Goal: Task Accomplishment & Management: Manage account settings

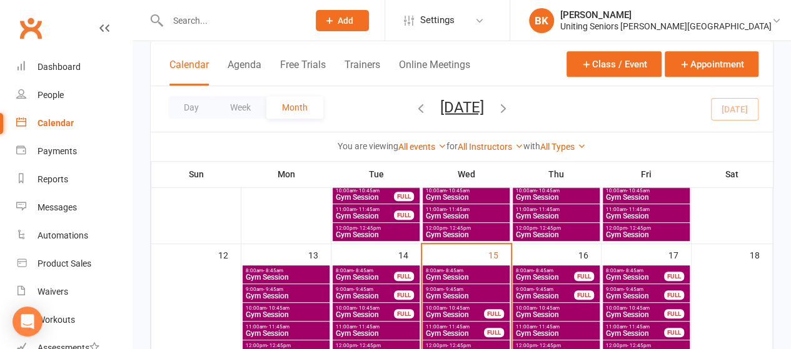
scroll to position [257, 0]
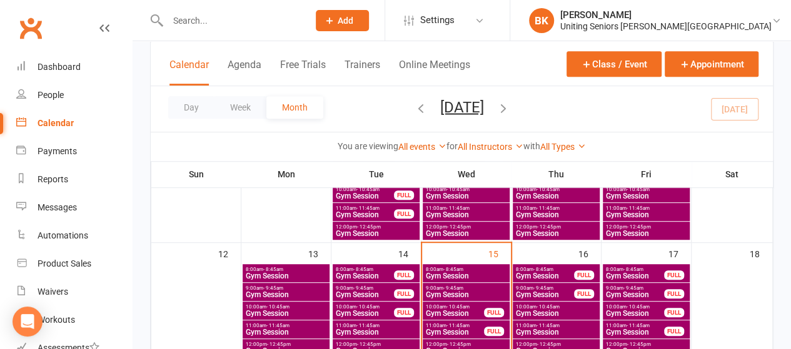
click at [468, 287] on span "9:00am - 9:45am" at bounding box center [466, 289] width 82 height 6
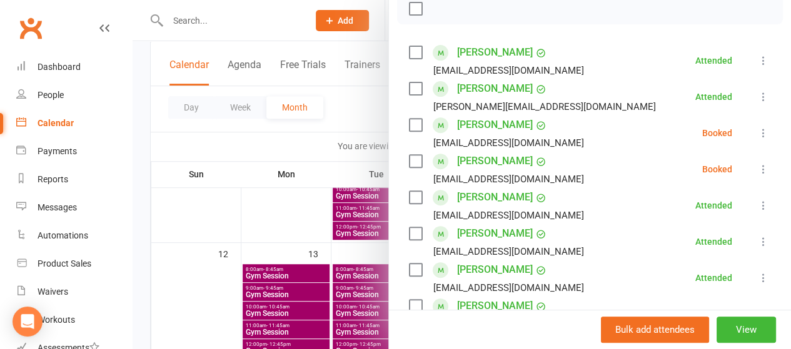
scroll to position [191, 0]
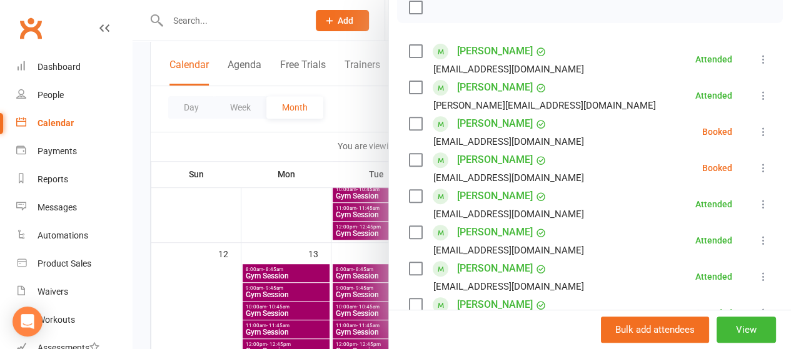
click at [757, 171] on icon at bounding box center [763, 168] width 13 height 13
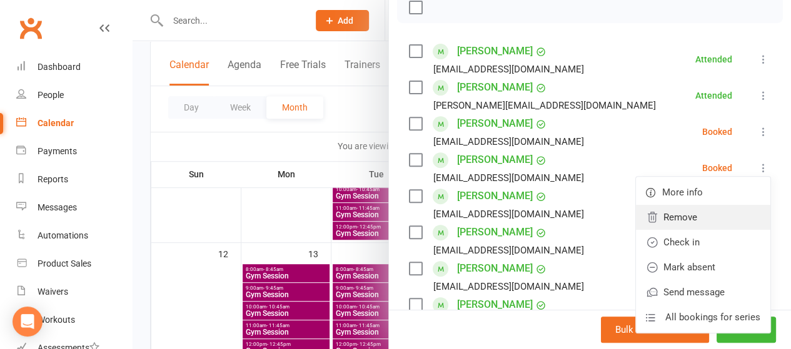
click at [713, 211] on link "Remove" at bounding box center [703, 217] width 134 height 25
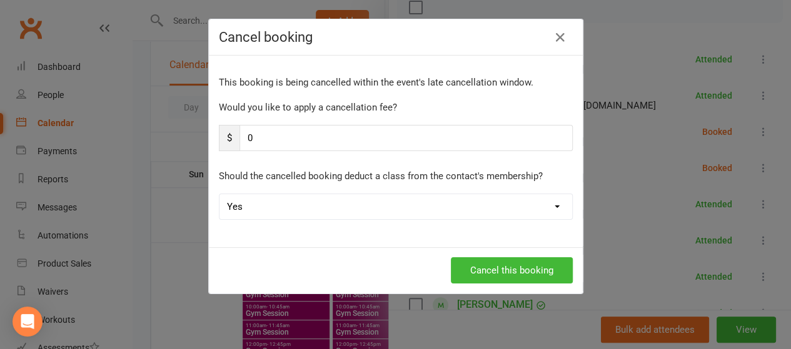
click at [462, 207] on select "Yes No" at bounding box center [395, 206] width 353 height 25
select select "1"
click at [219, 194] on select "Yes No" at bounding box center [395, 206] width 353 height 25
click at [498, 266] on button "Cancel this booking" at bounding box center [512, 271] width 122 height 26
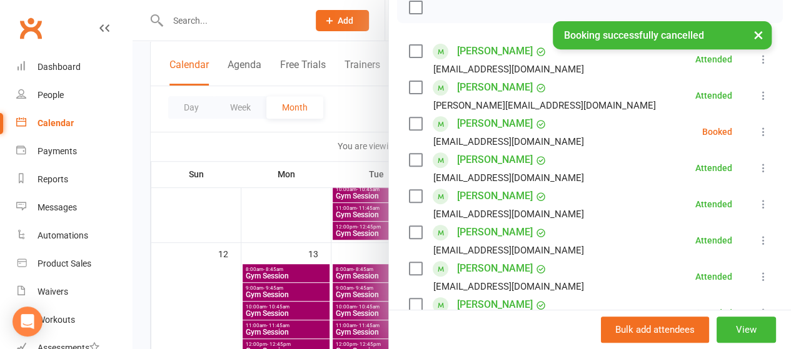
click at [757, 135] on icon at bounding box center [763, 132] width 13 height 13
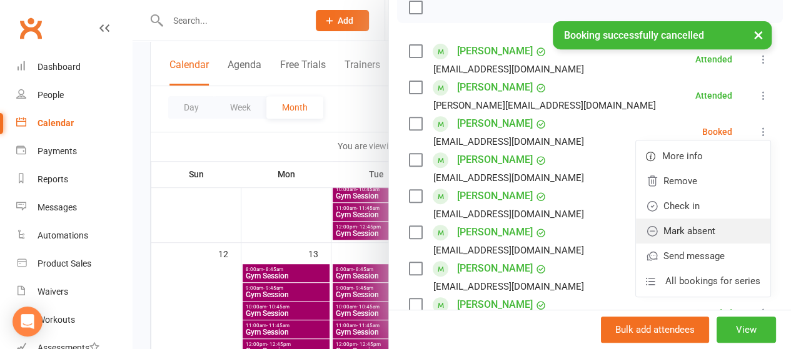
click at [689, 219] on link "Mark absent" at bounding box center [703, 231] width 134 height 25
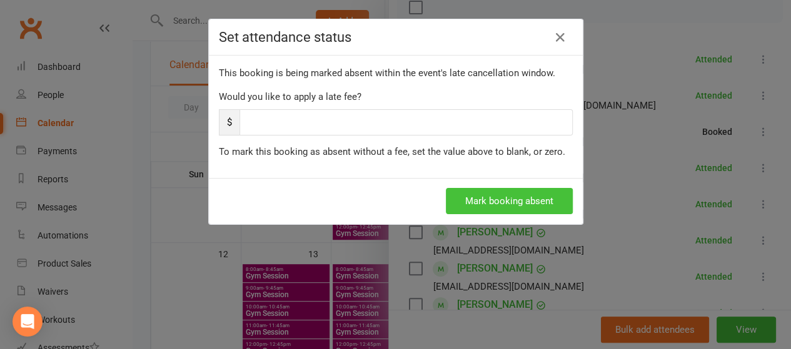
click at [496, 193] on button "Mark booking absent" at bounding box center [509, 201] width 127 height 26
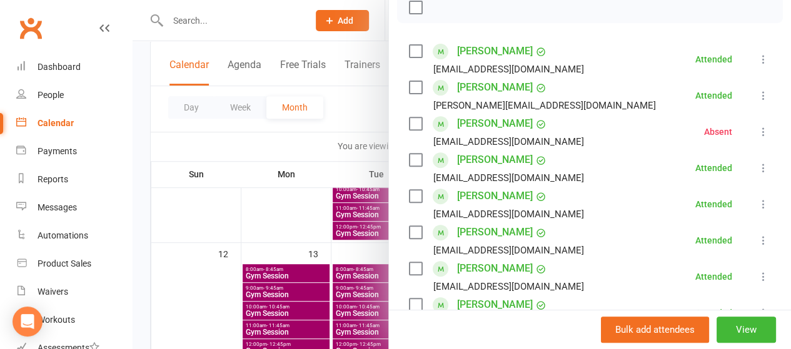
click at [343, 122] on div at bounding box center [462, 174] width 658 height 349
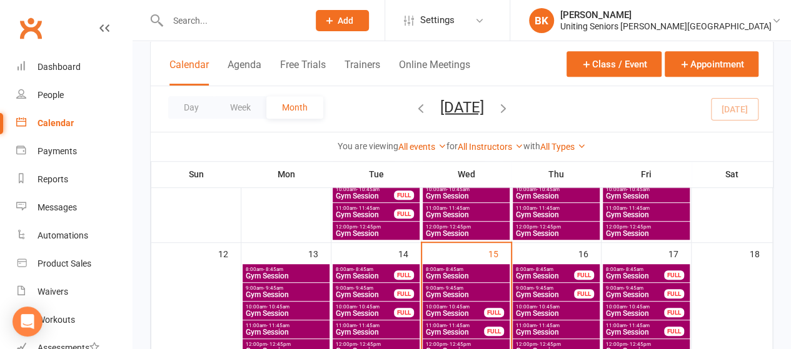
scroll to position [293, 0]
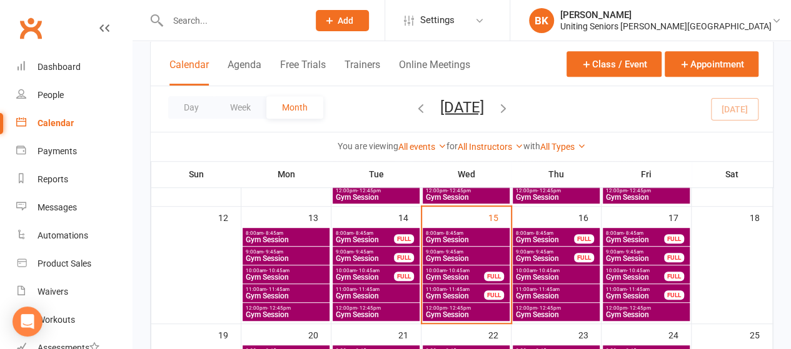
click at [481, 288] on span "11:00am - 11:45am" at bounding box center [454, 290] width 59 height 6
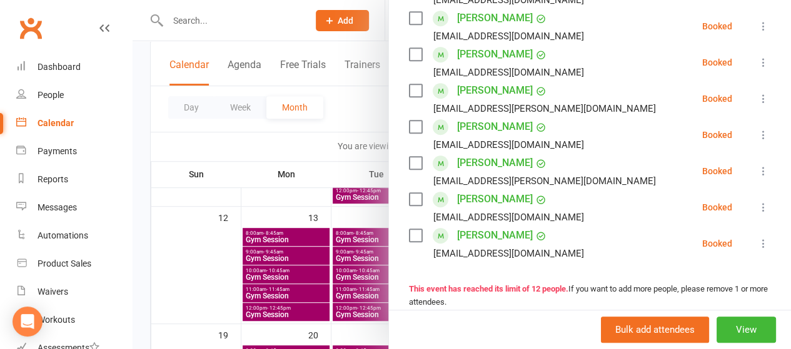
scroll to position [472, 0]
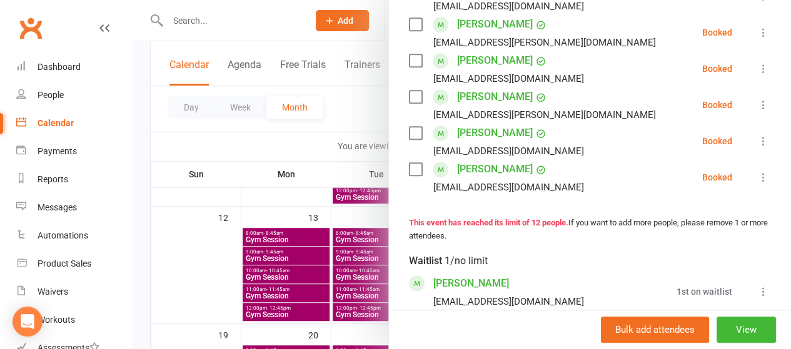
click at [366, 120] on div at bounding box center [462, 174] width 658 height 349
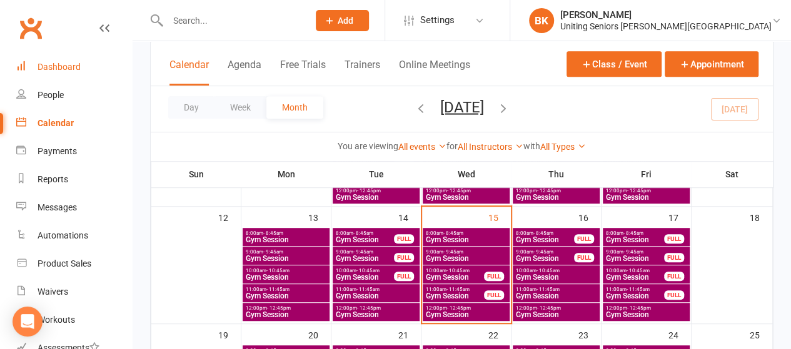
click at [45, 71] on div "Dashboard" at bounding box center [59, 67] width 43 height 10
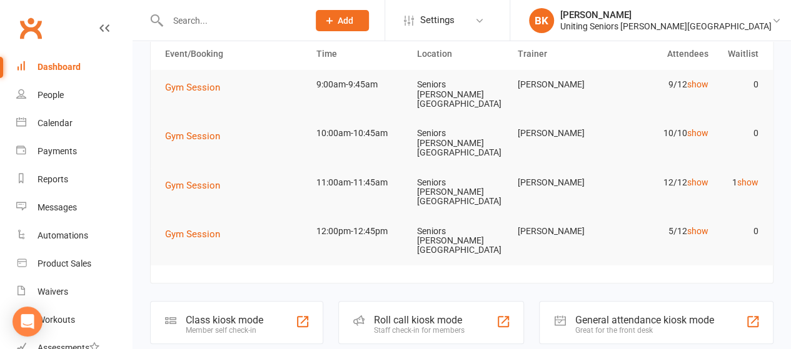
scroll to position [0, 0]
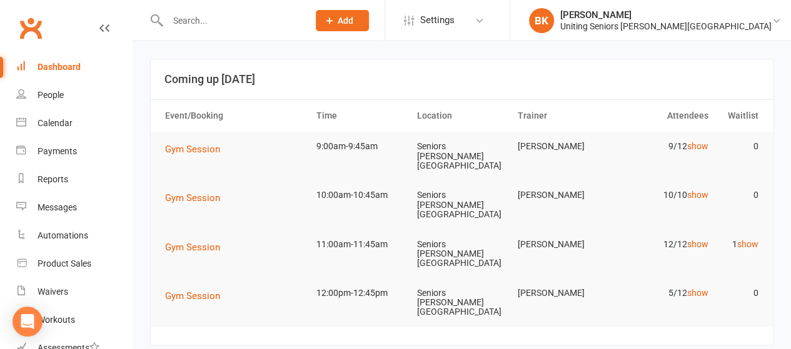
click at [57, 69] on div "Dashboard" at bounding box center [59, 67] width 43 height 10
click at [81, 132] on link "Calendar" at bounding box center [74, 123] width 116 height 28
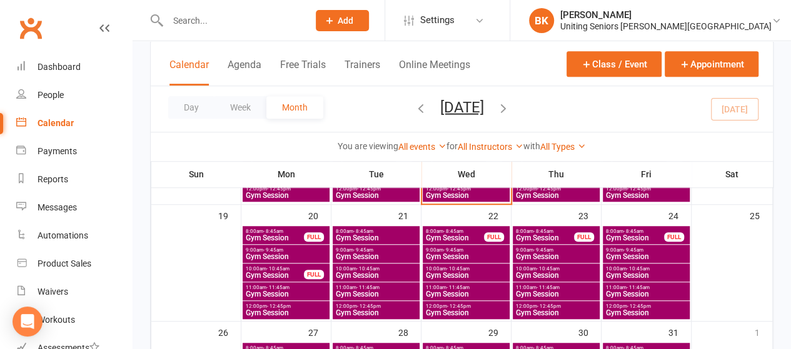
scroll to position [413, 0]
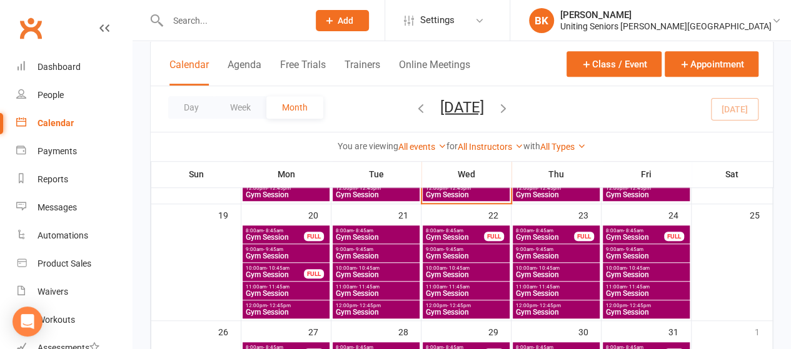
click at [386, 288] on span "11:00am - 11:45am" at bounding box center [376, 287] width 82 height 6
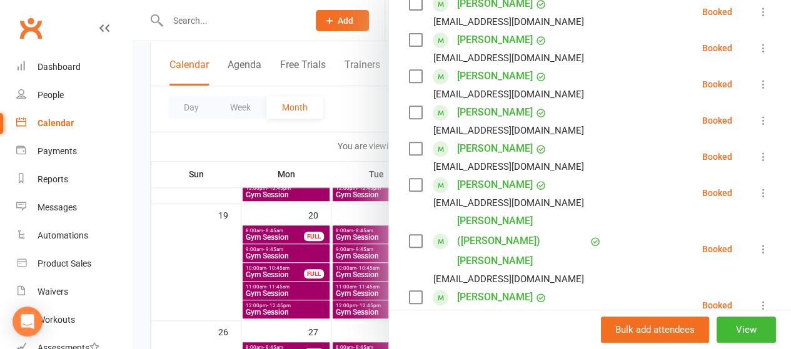
scroll to position [239, 0]
click at [510, 149] on link "Frank Davidson" at bounding box center [495, 149] width 76 height 20
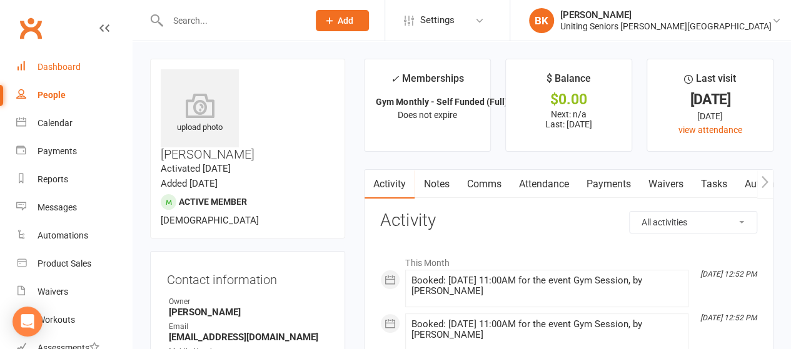
click at [77, 67] on div "Dashboard" at bounding box center [59, 67] width 43 height 10
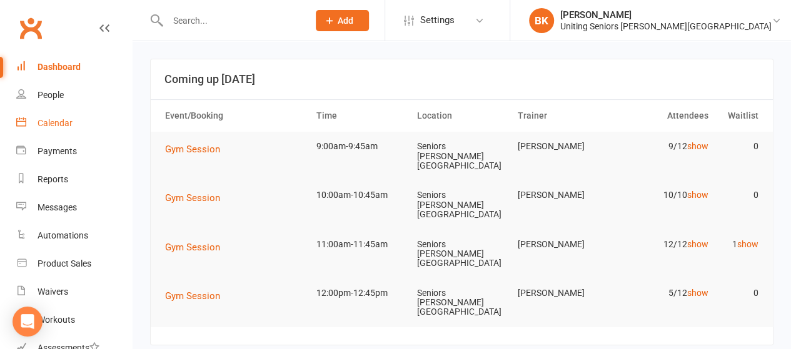
click at [47, 121] on div "Calendar" at bounding box center [55, 123] width 35 height 10
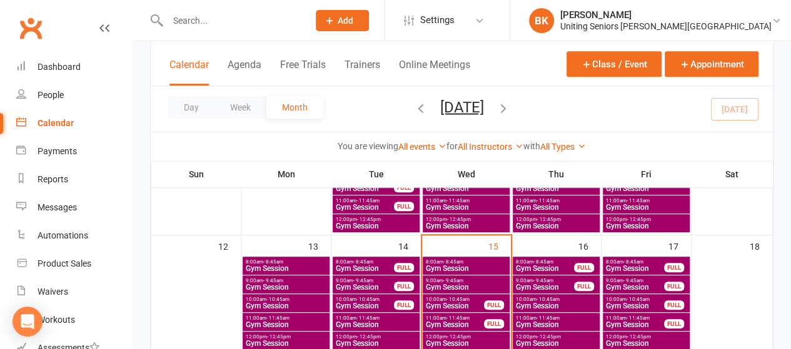
scroll to position [265, 0]
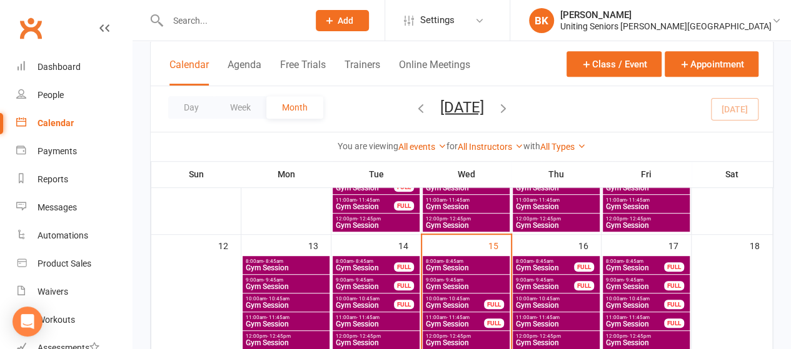
click at [537, 281] on span "- 9:45am" at bounding box center [543, 281] width 20 height 6
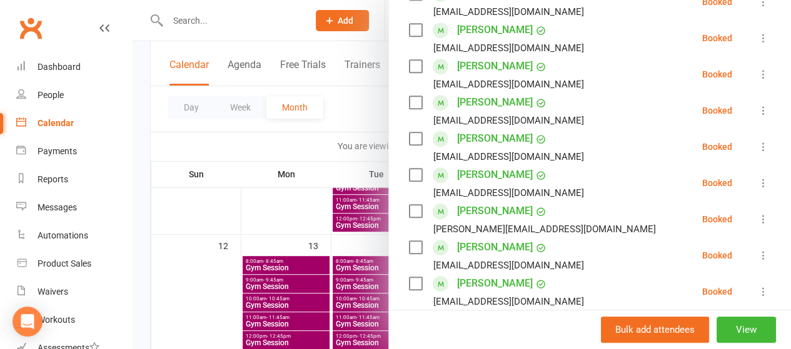
scroll to position [358, 0]
click at [351, 157] on div at bounding box center [462, 174] width 658 height 349
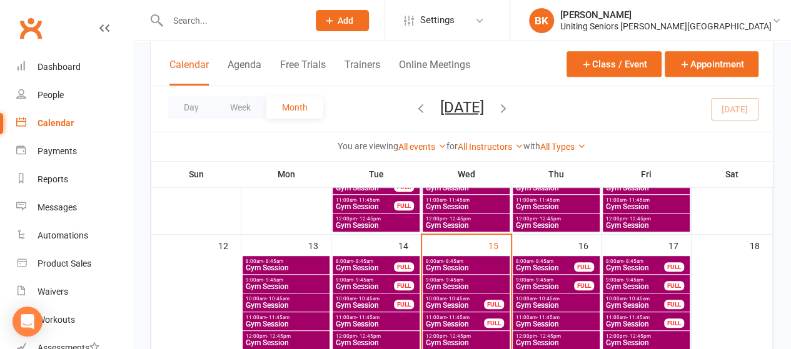
click at [543, 268] on span "Gym Session" at bounding box center [544, 268] width 59 height 8
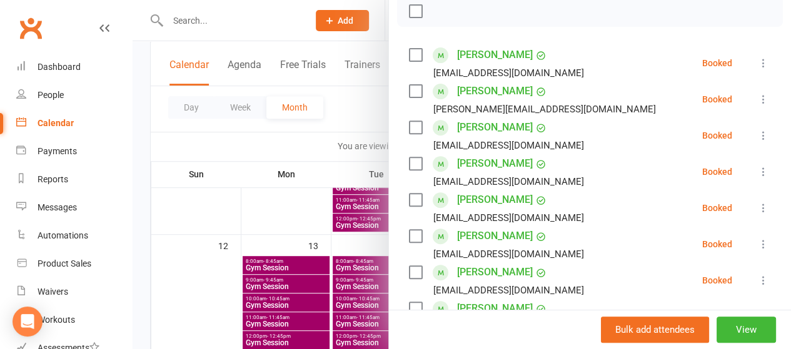
scroll to position [159, 0]
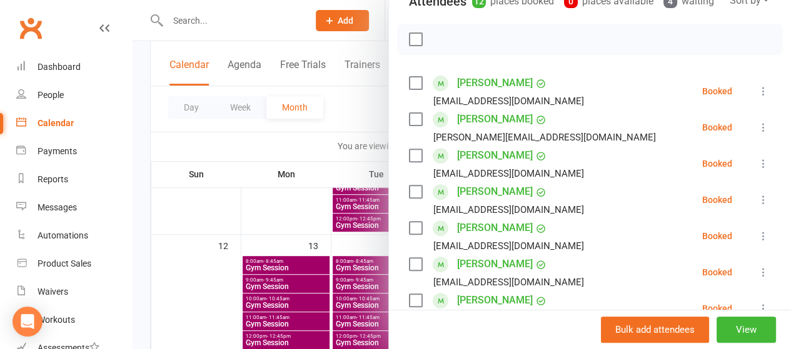
click at [363, 118] on div at bounding box center [462, 174] width 658 height 349
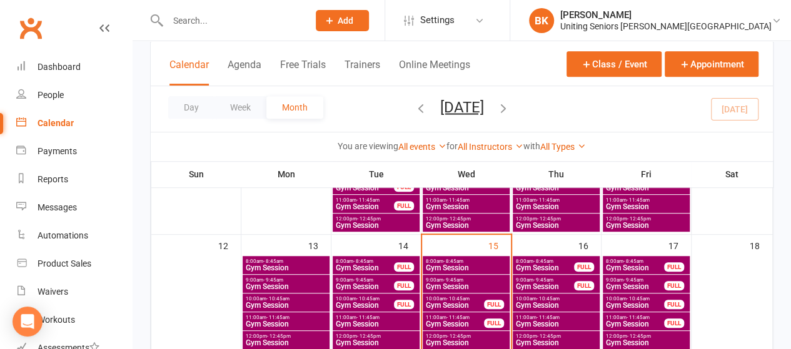
click at [555, 318] on span "- 11:45am" at bounding box center [547, 318] width 23 height 6
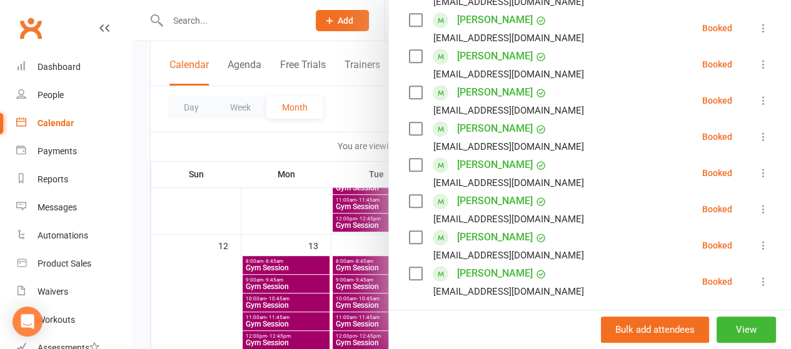
scroll to position [296, 0]
click at [351, 103] on div at bounding box center [462, 174] width 658 height 349
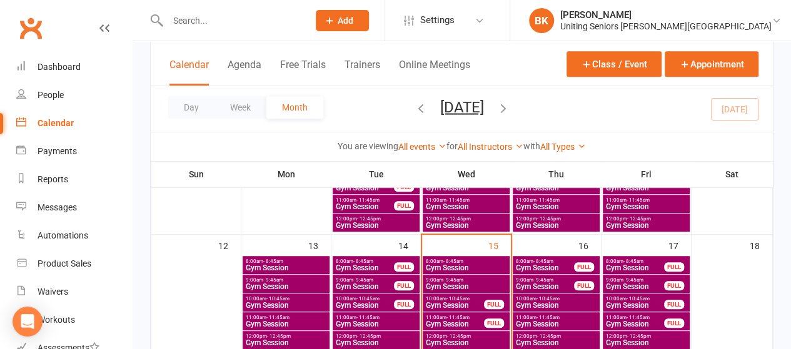
click at [564, 303] on span "Gym Session" at bounding box center [556, 306] width 82 height 8
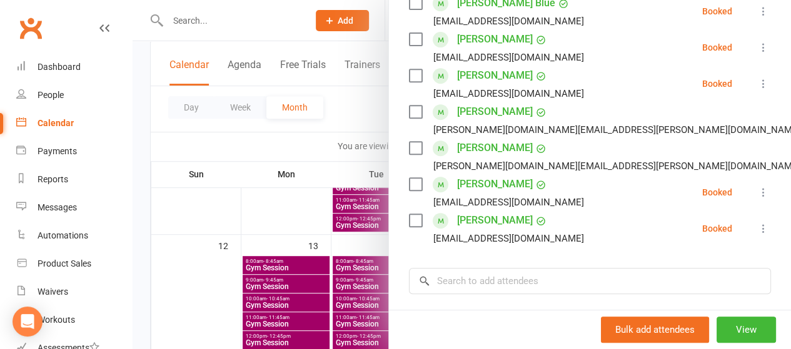
scroll to position [76, 0]
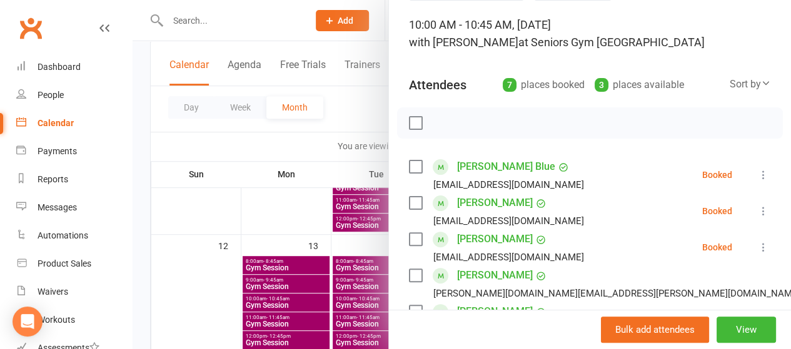
click at [355, 123] on div at bounding box center [462, 174] width 658 height 349
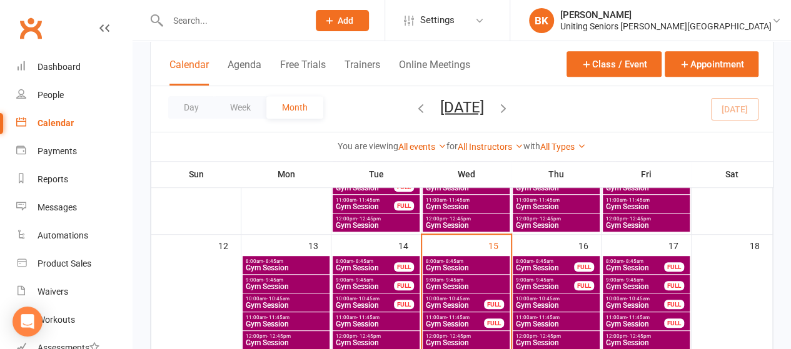
scroll to position [348, 0]
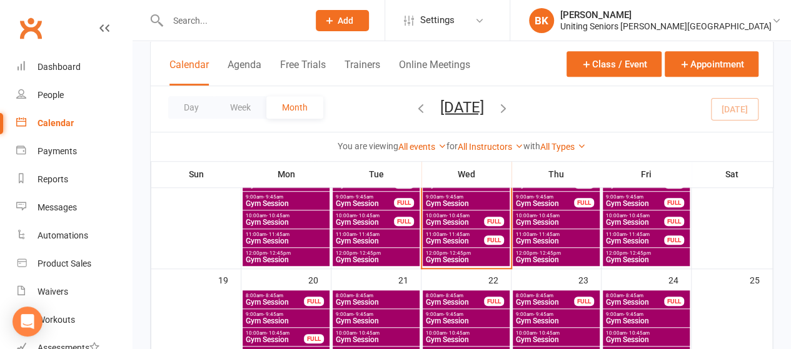
click at [546, 259] on span "Gym Session" at bounding box center [556, 260] width 82 height 8
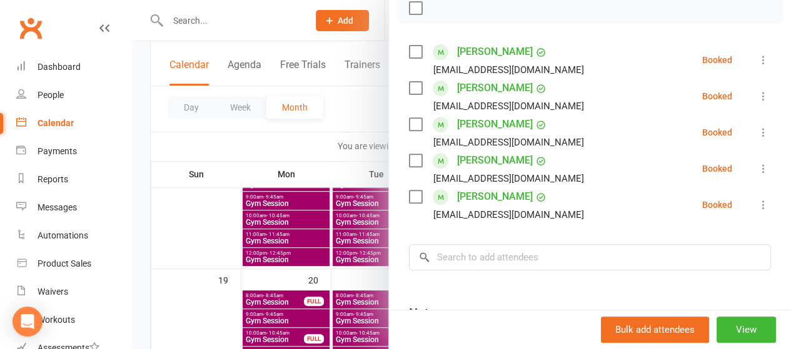
scroll to position [186, 0]
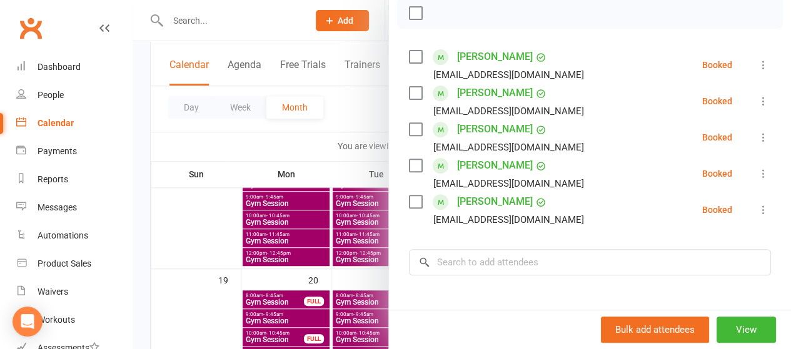
click at [347, 126] on div at bounding box center [462, 174] width 658 height 349
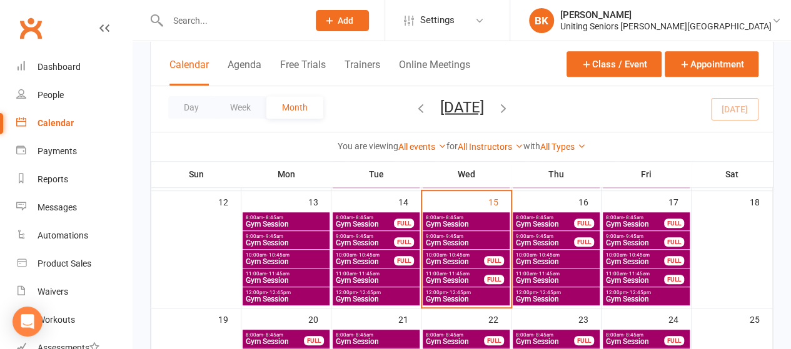
scroll to position [308, 0]
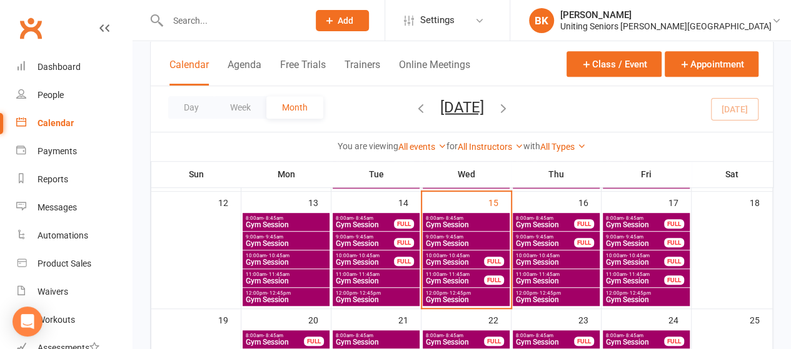
click at [620, 222] on span "Gym Session" at bounding box center [634, 225] width 59 height 8
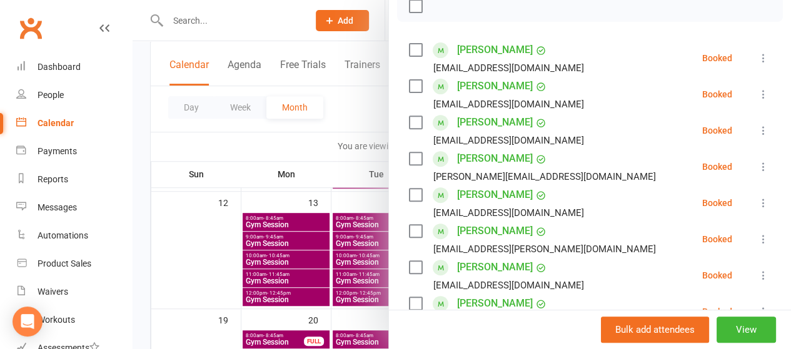
scroll to position [174, 0]
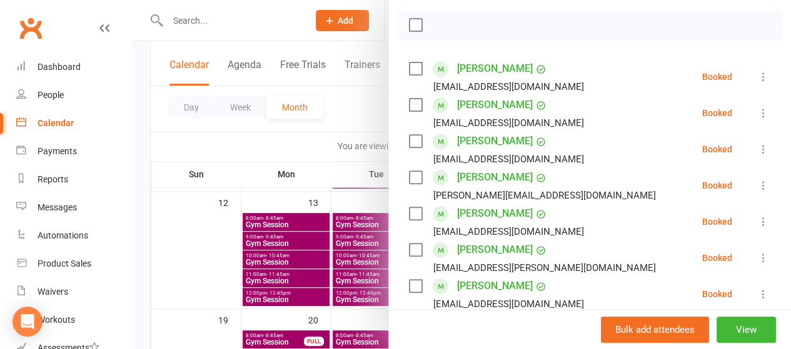
click at [361, 126] on div at bounding box center [462, 174] width 658 height 349
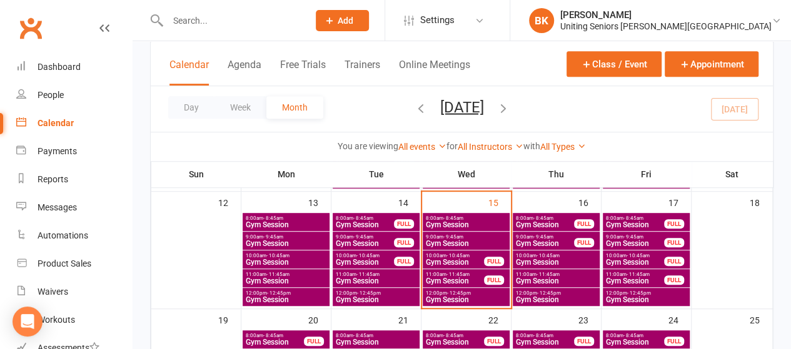
click at [651, 240] on span "Gym Session" at bounding box center [634, 244] width 59 height 8
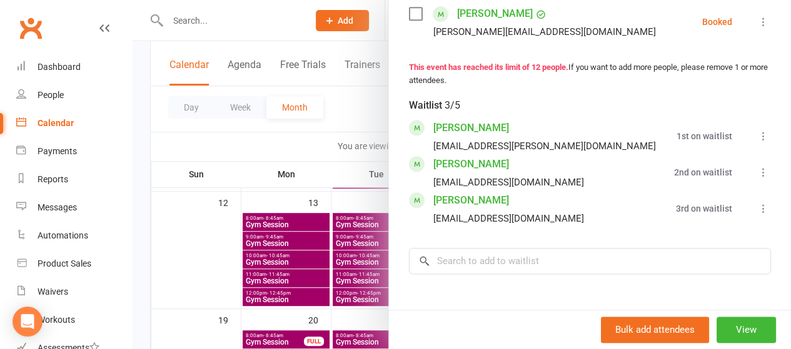
scroll to position [629, 0]
click at [366, 108] on div at bounding box center [462, 174] width 658 height 349
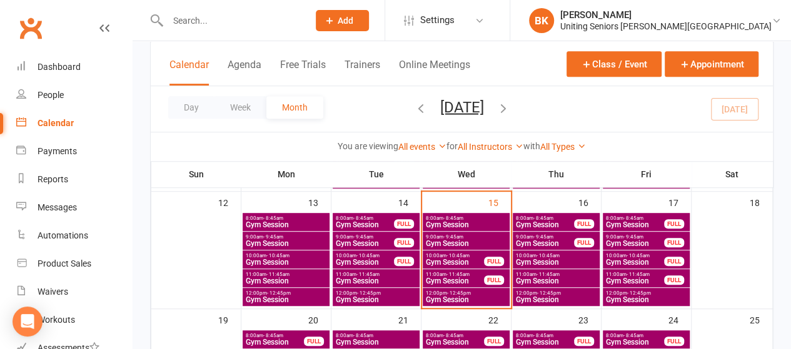
click at [653, 261] on span "Gym Session" at bounding box center [634, 263] width 59 height 8
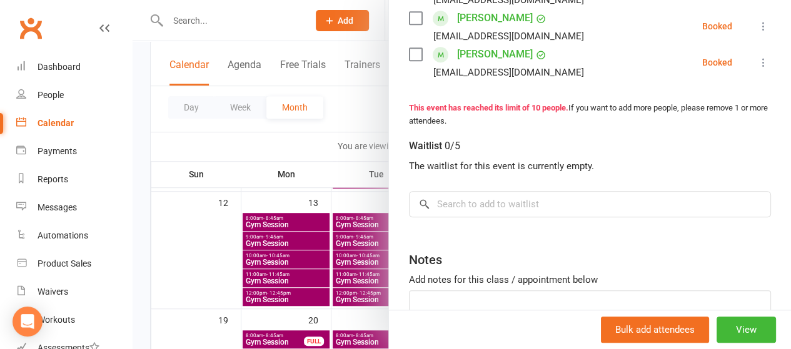
scroll to position [523, 0]
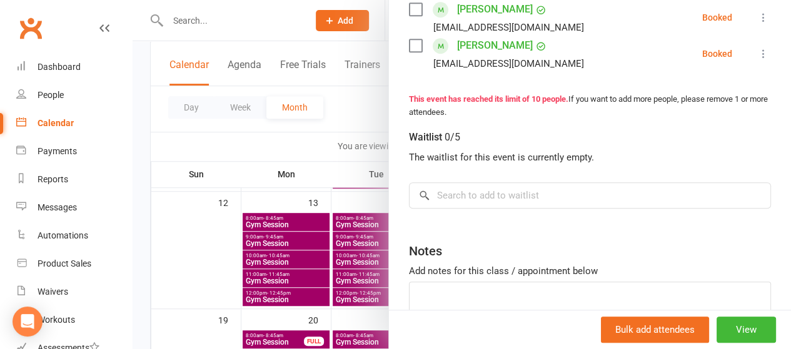
click at [354, 128] on div at bounding box center [462, 174] width 658 height 349
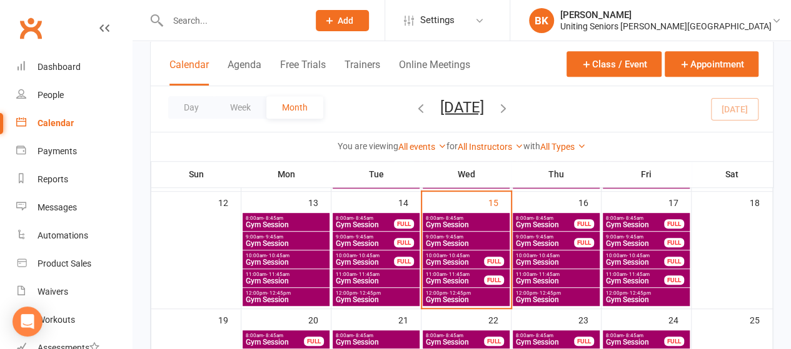
click at [623, 278] on span "Gym Session" at bounding box center [634, 282] width 59 height 8
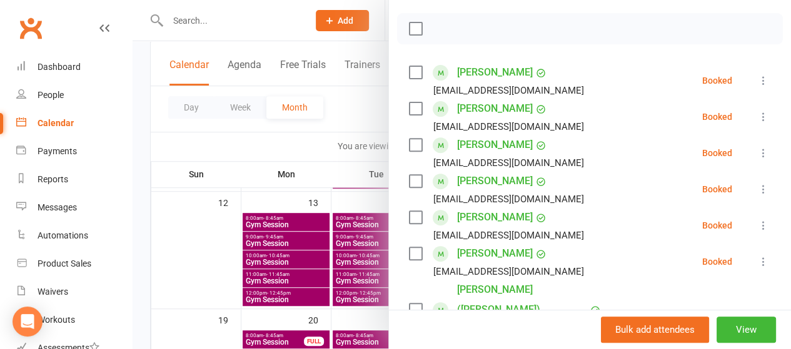
scroll to position [169, 0]
click at [330, 97] on div at bounding box center [462, 174] width 658 height 349
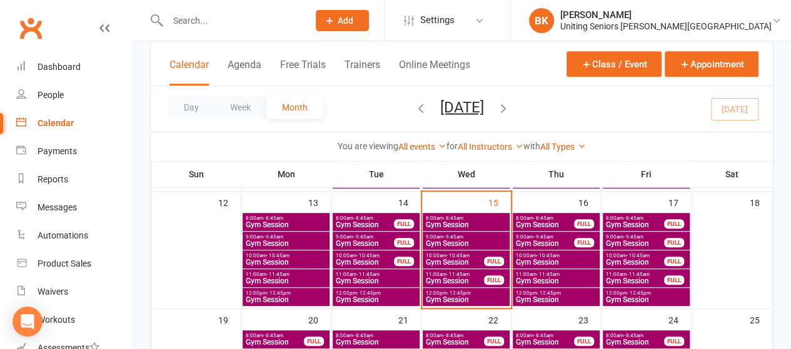
click at [636, 296] on span "Gym Session" at bounding box center [646, 300] width 82 height 8
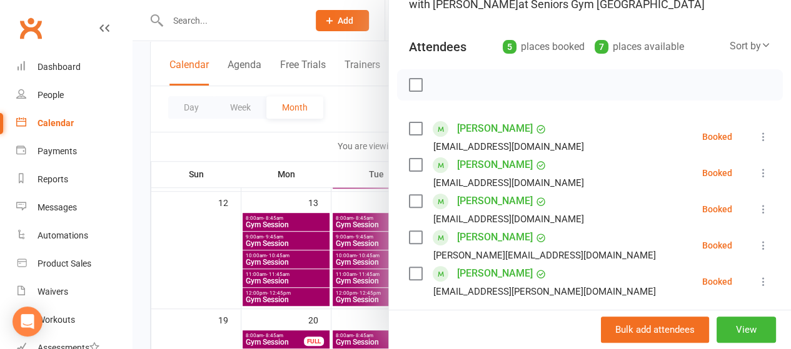
scroll to position [100, 0]
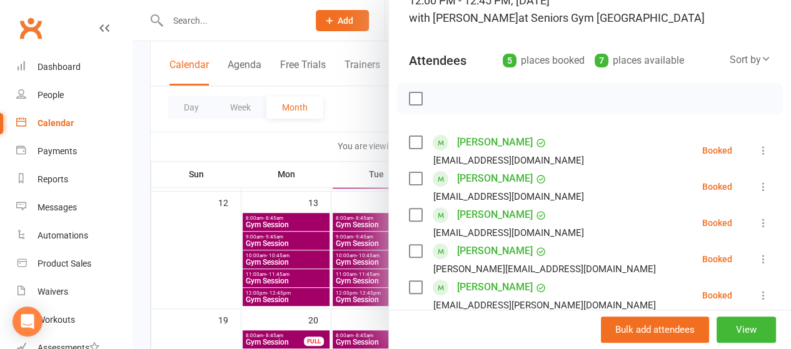
click at [351, 121] on div at bounding box center [462, 174] width 658 height 349
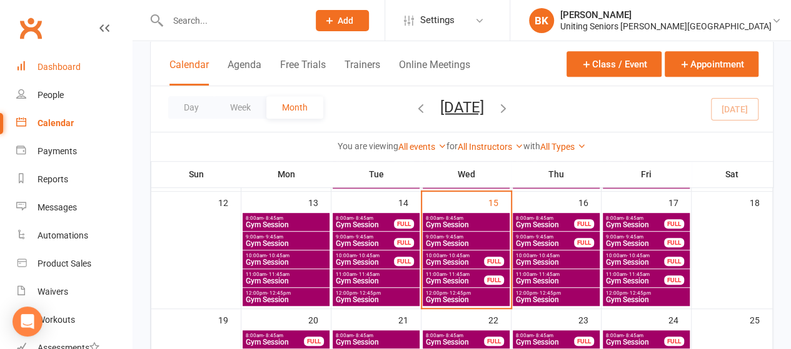
click at [65, 69] on div "Dashboard" at bounding box center [59, 67] width 43 height 10
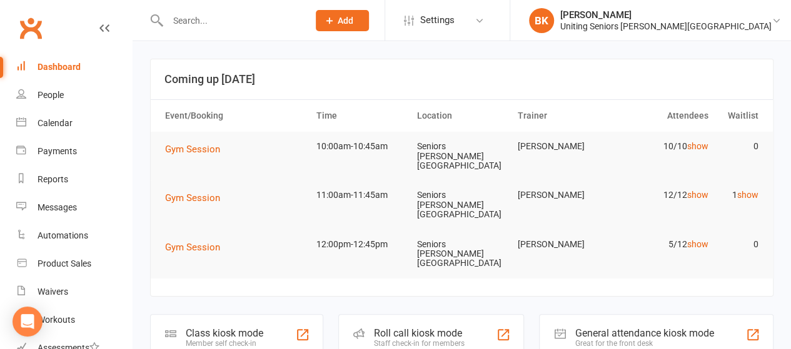
click at [380, 328] on div "Roll call kiosk mode" at bounding box center [419, 334] width 91 height 12
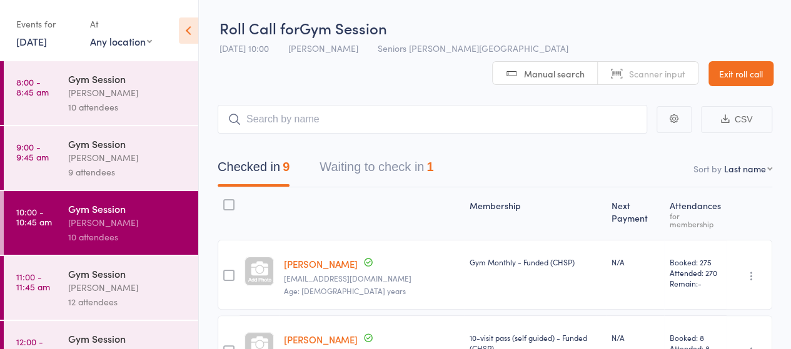
click at [415, 154] on button "Waiting to check in 1" at bounding box center [376, 170] width 114 height 33
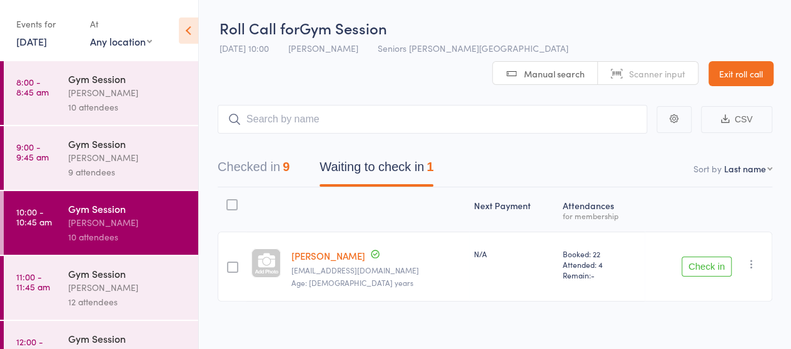
click at [752, 258] on icon "button" at bounding box center [751, 264] width 13 height 13
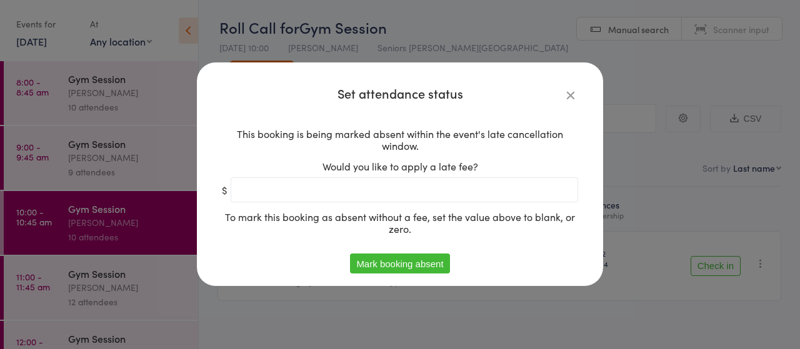
click at [382, 264] on button "Mark booking absent" at bounding box center [399, 264] width 99 height 20
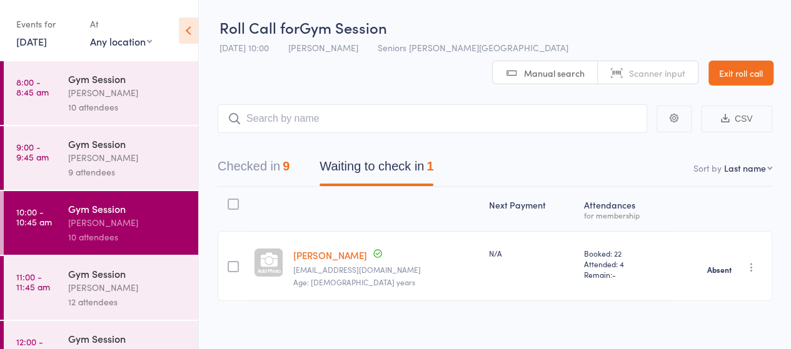
click at [747, 61] on link "Exit roll call" at bounding box center [740, 73] width 65 height 25
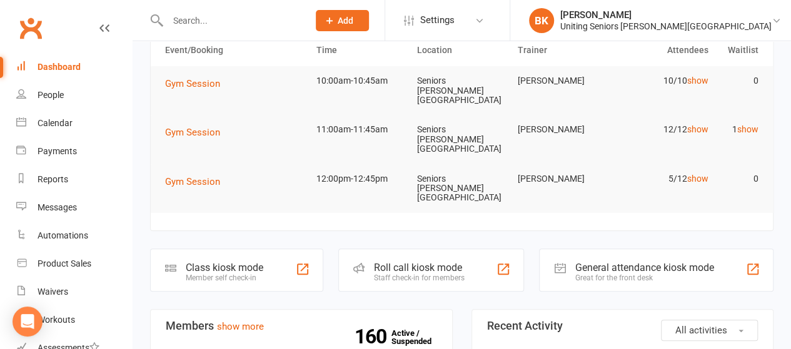
scroll to position [52, 0]
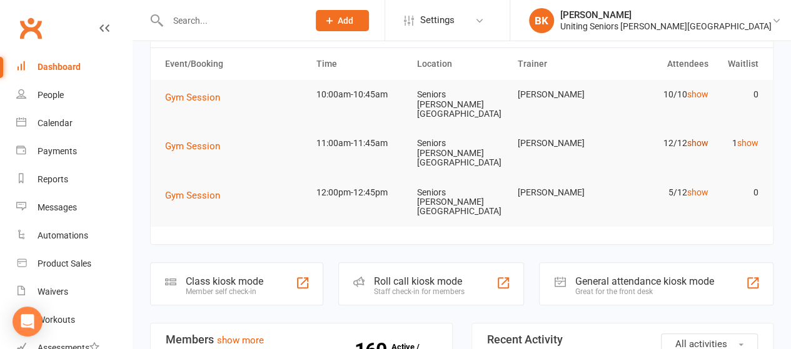
click at [696, 138] on link "show" at bounding box center [696, 143] width 21 height 10
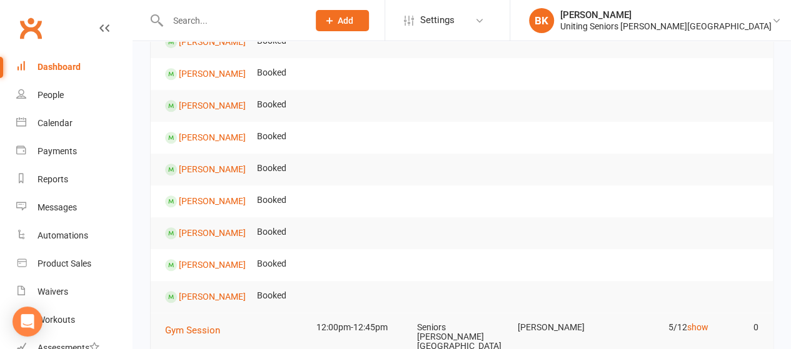
scroll to position [0, 0]
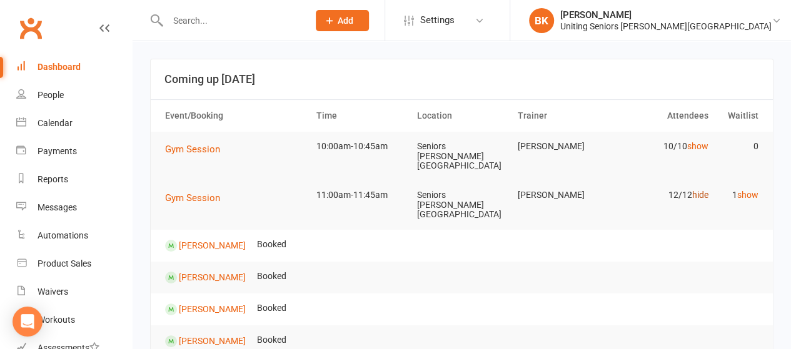
click at [701, 190] on link "hide" at bounding box center [699, 195] width 16 height 10
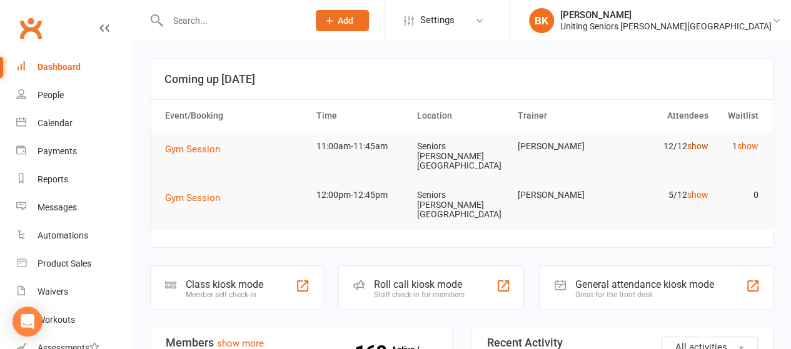
click at [698, 144] on link "show" at bounding box center [696, 146] width 21 height 10
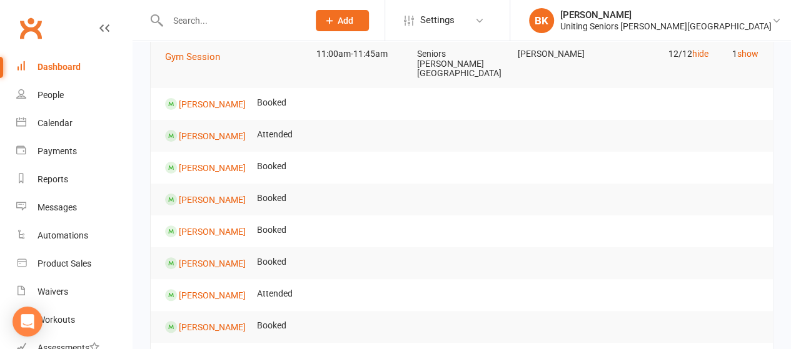
scroll to position [38, 0]
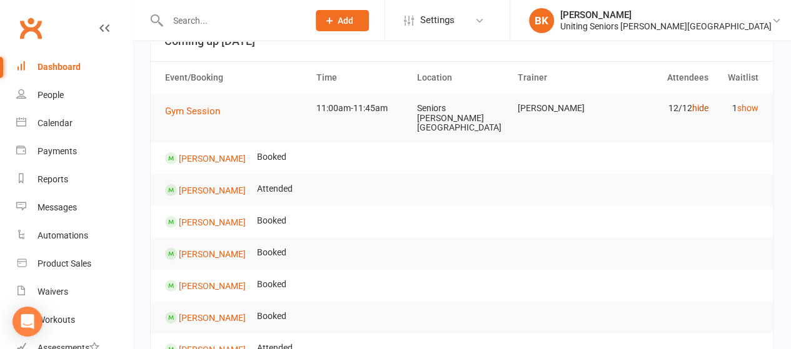
click at [696, 112] on link "hide" at bounding box center [699, 108] width 16 height 10
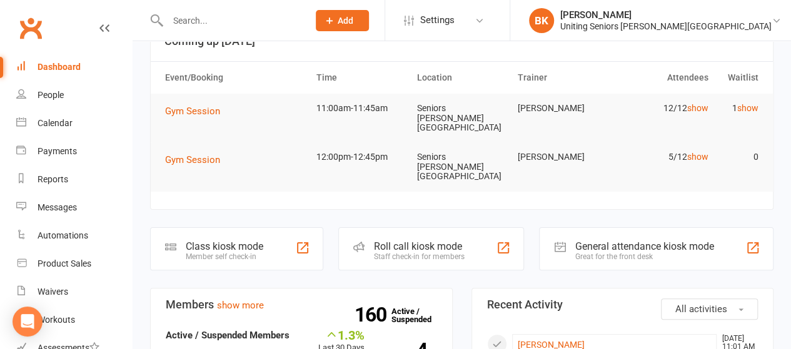
scroll to position [0, 0]
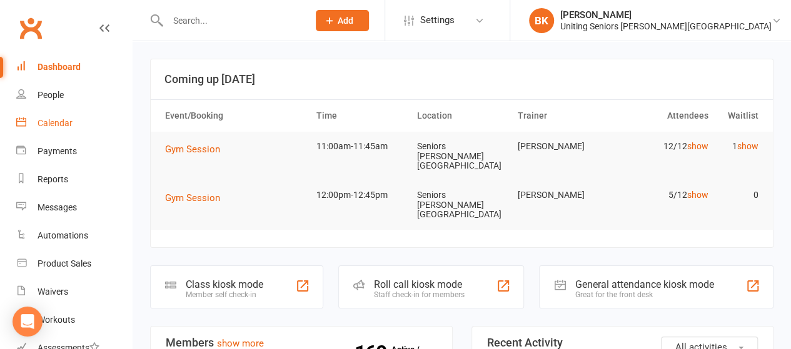
click at [81, 128] on link "Calendar" at bounding box center [74, 123] width 116 height 28
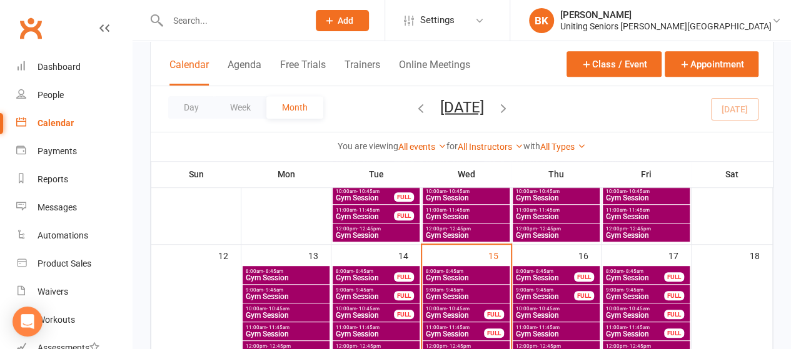
scroll to position [347, 0]
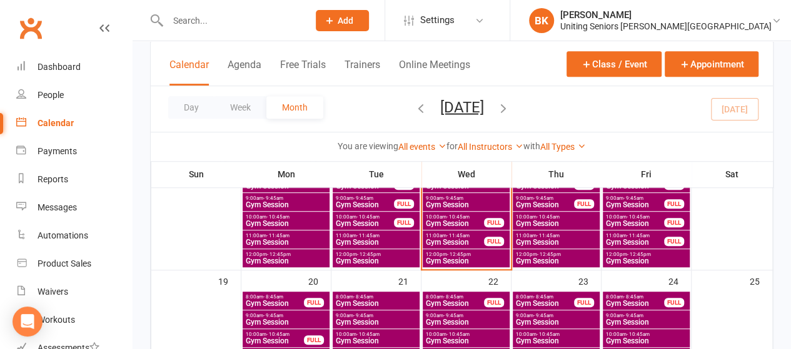
click at [474, 233] on span "11:00am - 11:45am" at bounding box center [454, 236] width 59 height 6
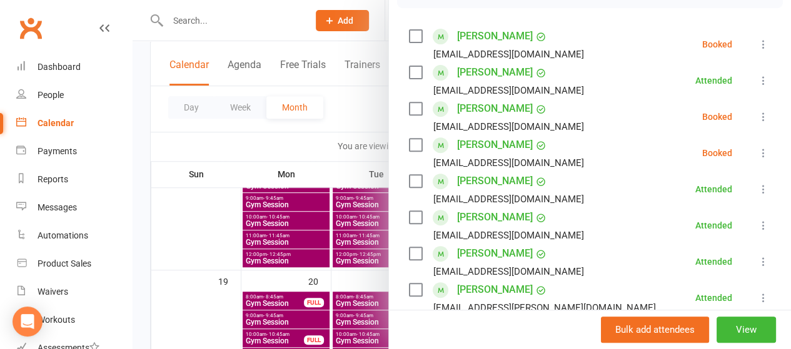
scroll to position [205, 0]
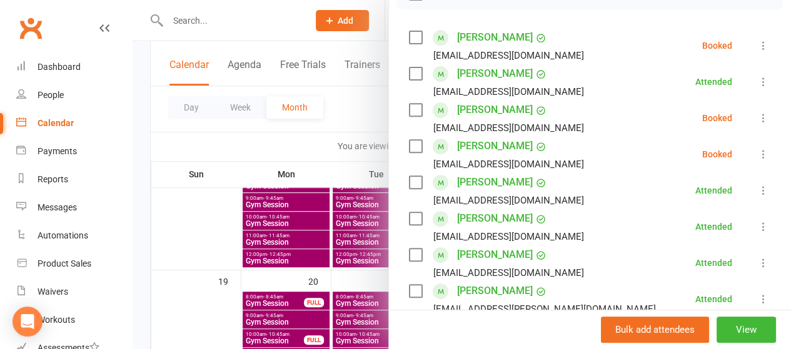
click at [757, 124] on icon at bounding box center [763, 118] width 13 height 13
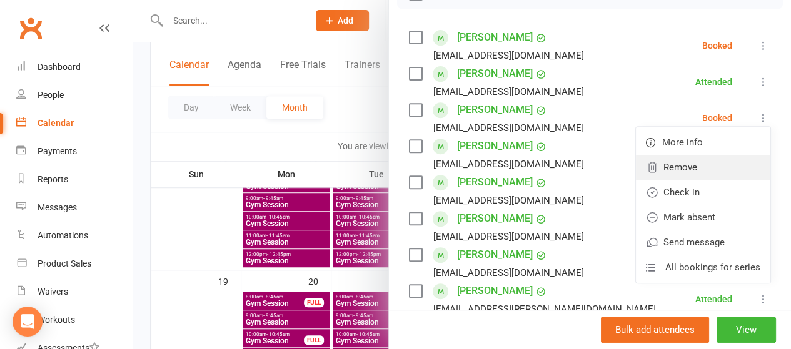
click at [651, 180] on link "Remove" at bounding box center [703, 167] width 134 height 25
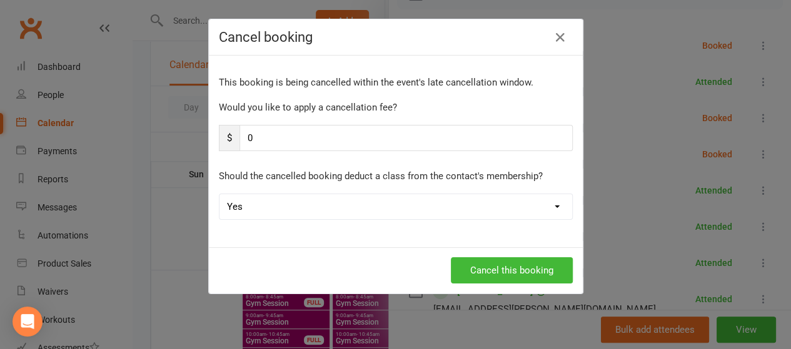
click at [361, 201] on select "Yes No" at bounding box center [395, 206] width 353 height 25
select select "1"
click at [219, 194] on select "Yes No" at bounding box center [395, 206] width 353 height 25
click at [529, 264] on button "Cancel this booking" at bounding box center [512, 271] width 122 height 26
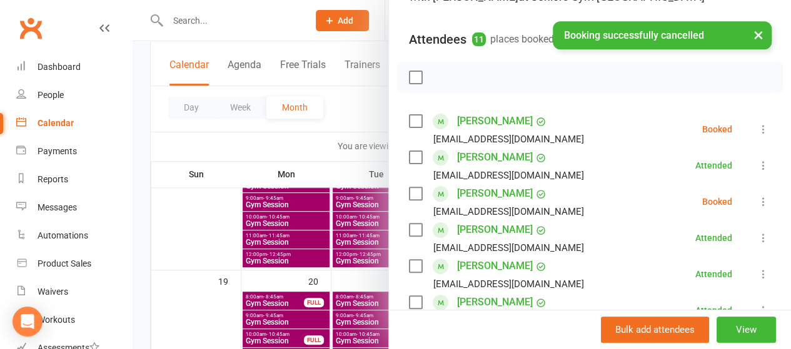
scroll to position [0, 0]
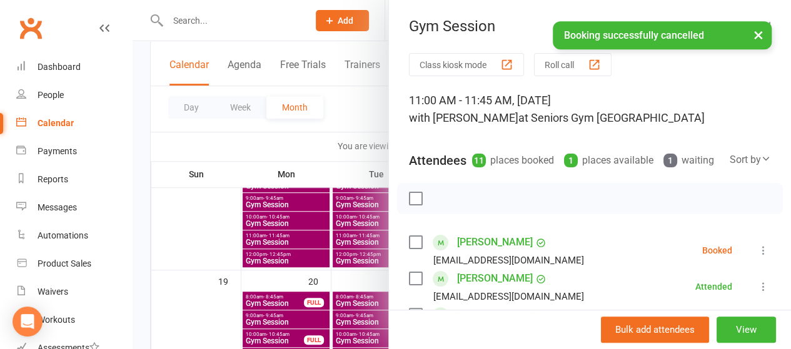
click at [355, 118] on div at bounding box center [462, 174] width 658 height 349
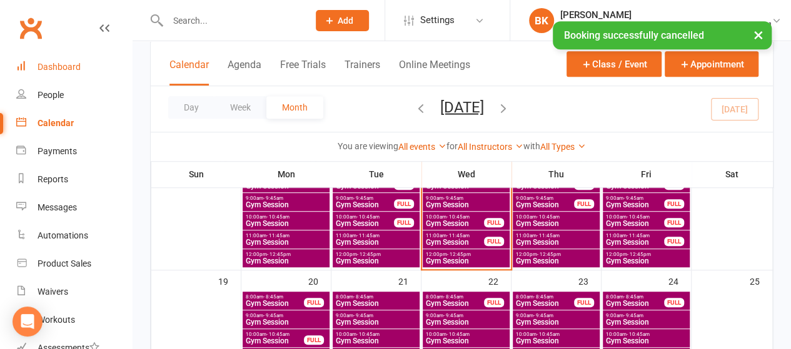
click at [63, 62] on div "Dashboard" at bounding box center [59, 67] width 43 height 10
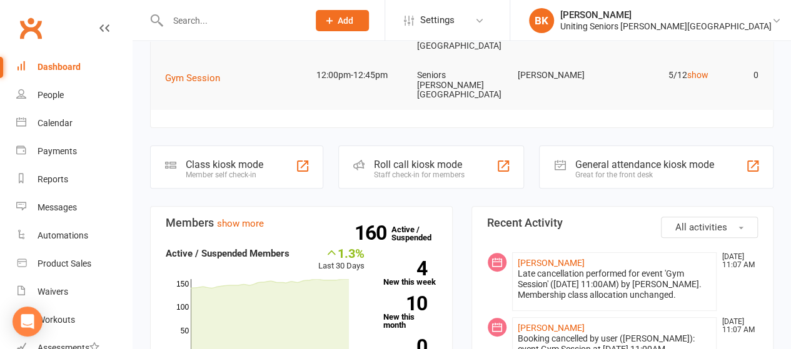
scroll to position [109, 0]
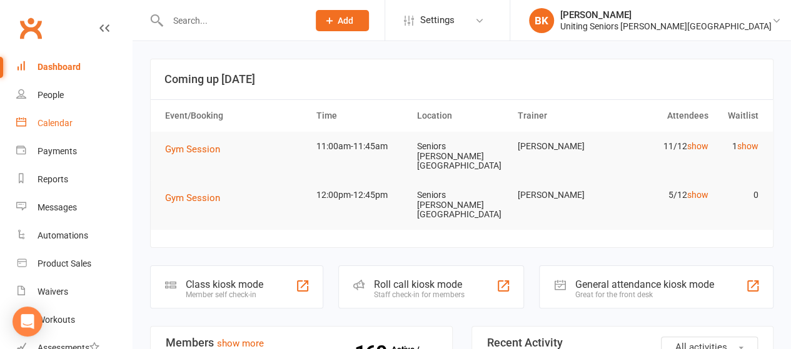
click at [63, 125] on div "Calendar" at bounding box center [55, 123] width 35 height 10
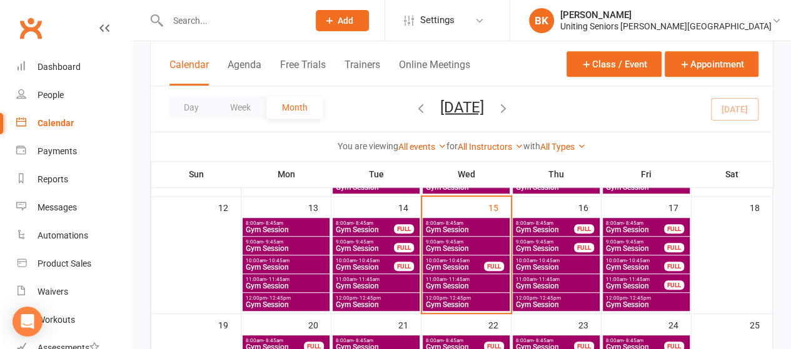
scroll to position [308, 0]
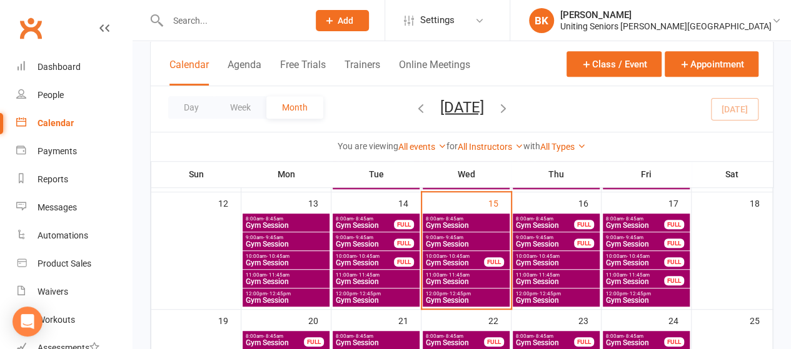
click at [643, 273] on span "- 11:45am" at bounding box center [637, 276] width 23 height 6
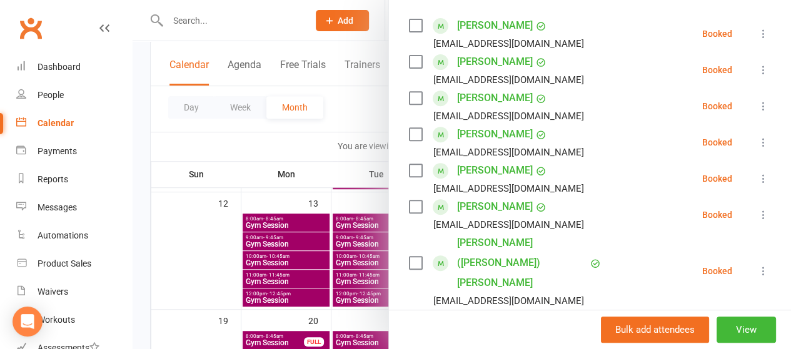
scroll to position [214, 0]
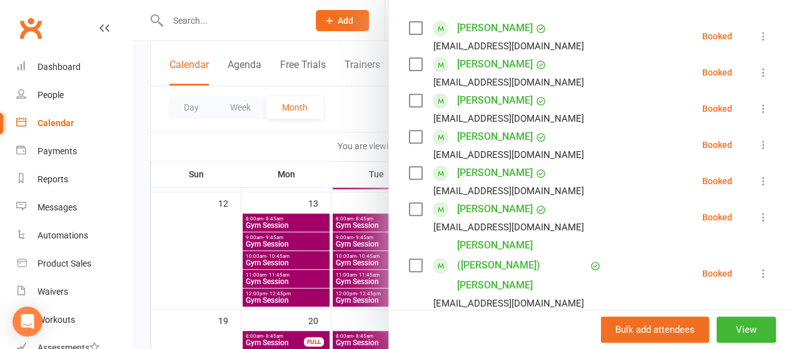
click at [345, 111] on div at bounding box center [462, 174] width 658 height 349
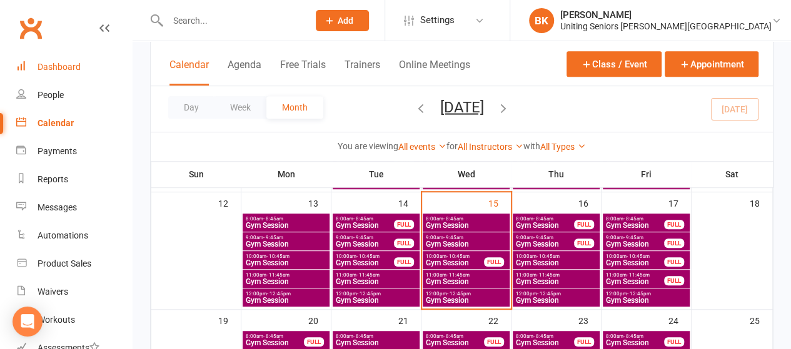
click at [73, 61] on link "Dashboard" at bounding box center [74, 67] width 116 height 28
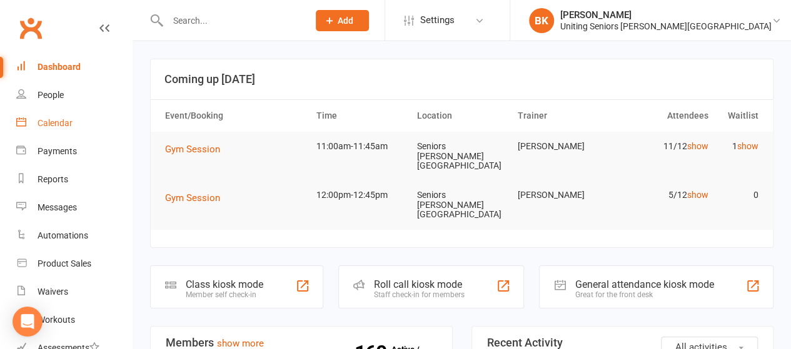
click at [103, 129] on link "Calendar" at bounding box center [74, 123] width 116 height 28
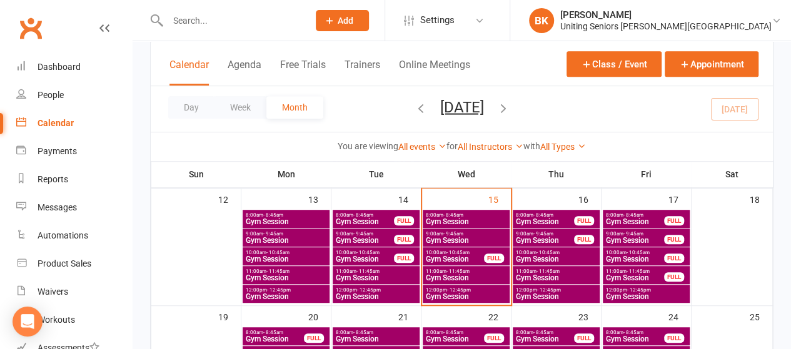
scroll to position [312, 0]
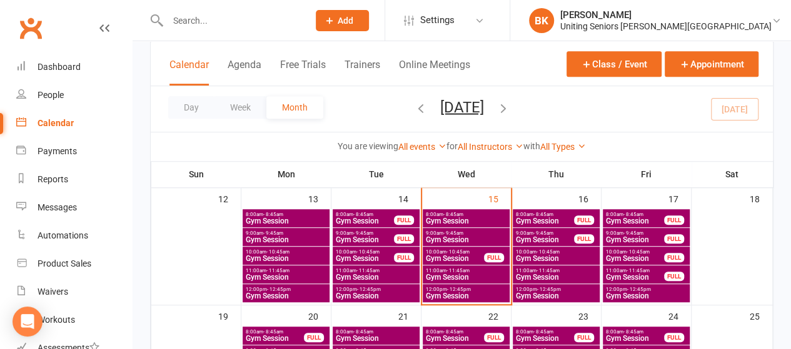
click at [466, 271] on span "- 11:45am" at bounding box center [457, 271] width 23 height 6
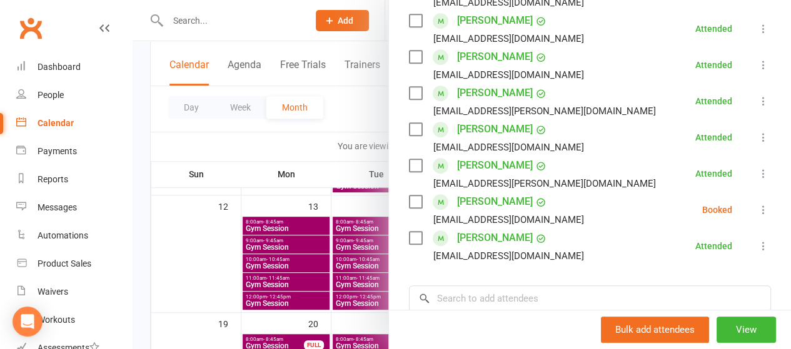
scroll to position [383, 0]
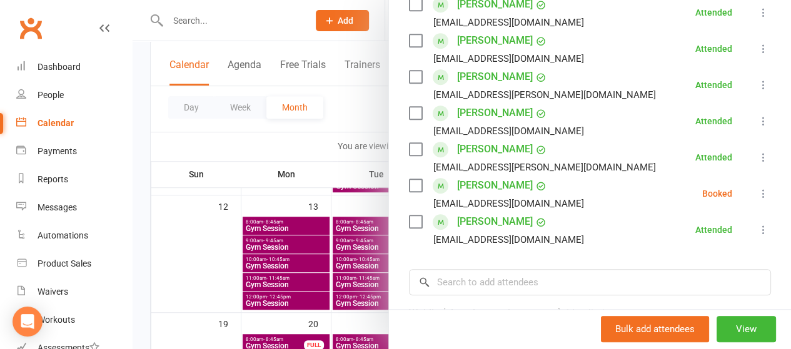
click at [757, 200] on icon at bounding box center [763, 194] width 13 height 13
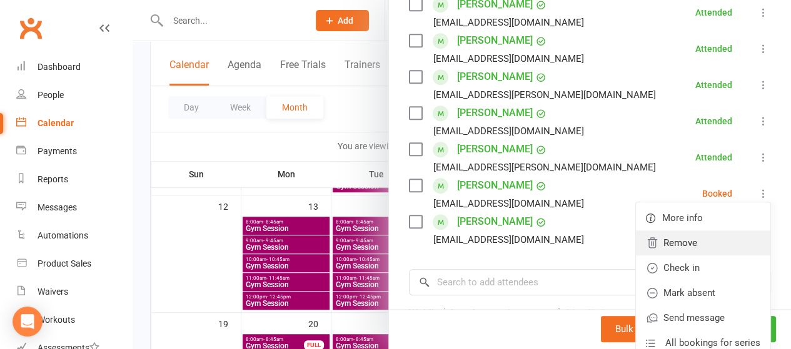
click at [675, 256] on link "Remove" at bounding box center [703, 243] width 134 height 25
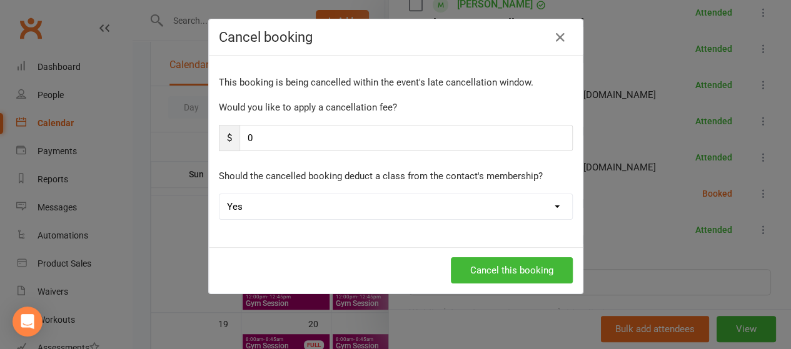
click at [433, 211] on select "Yes No" at bounding box center [395, 206] width 353 height 25
select select "1"
click at [219, 194] on select "Yes No" at bounding box center [395, 206] width 353 height 25
click at [497, 266] on button "Cancel this booking" at bounding box center [512, 271] width 122 height 26
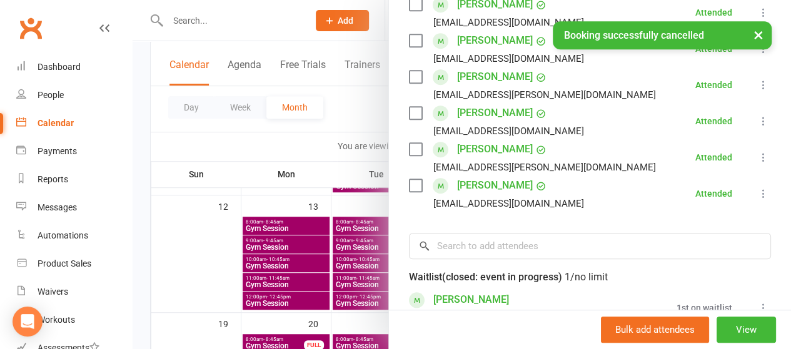
click at [352, 119] on div at bounding box center [462, 174] width 658 height 349
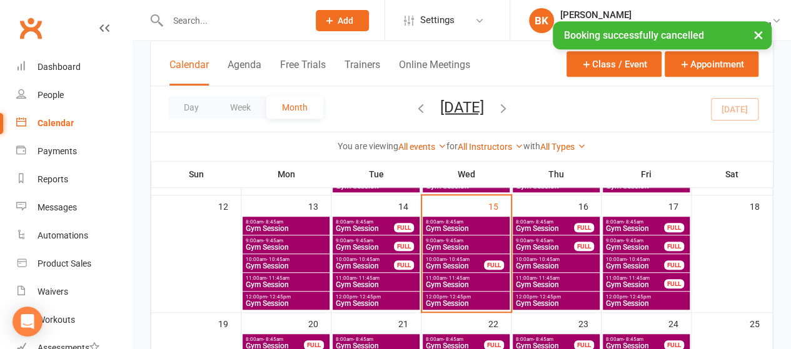
click at [486, 239] on span "9:00am - 9:45am" at bounding box center [466, 241] width 82 height 6
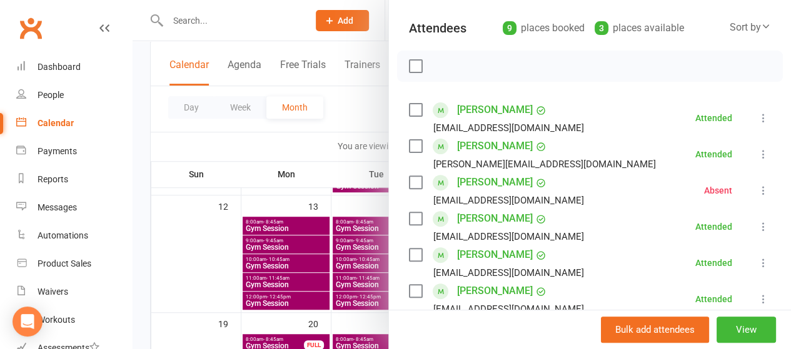
scroll to position [128, 0]
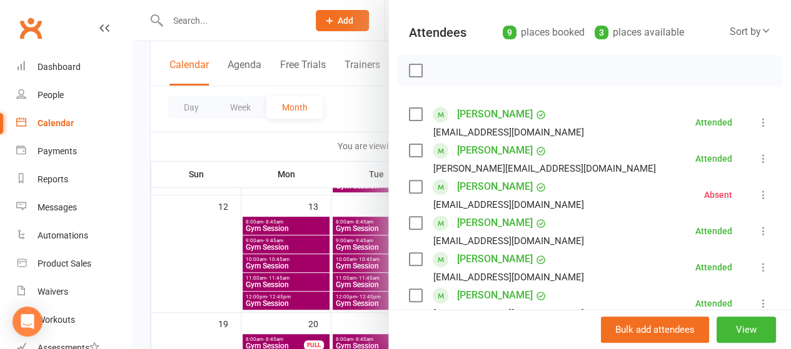
click at [343, 125] on div at bounding box center [462, 174] width 658 height 349
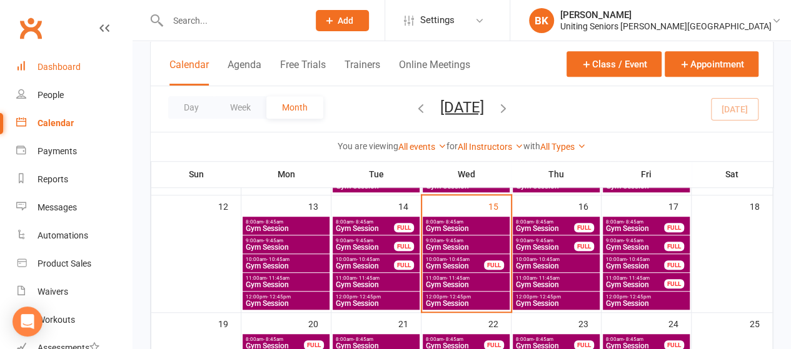
click at [75, 71] on div "Dashboard" at bounding box center [59, 67] width 43 height 10
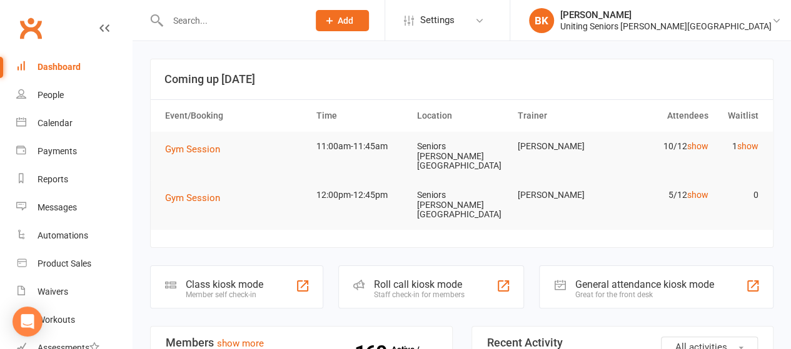
click at [393, 291] on div "Staff check-in for members" at bounding box center [419, 295] width 91 height 9
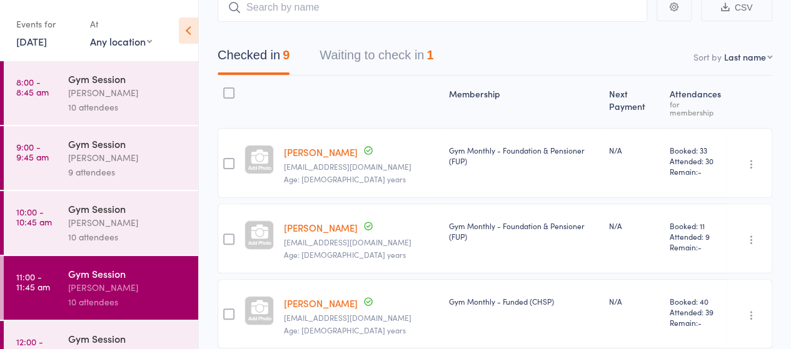
scroll to position [111, 0]
click at [378, 43] on button "Waiting to check in 1" at bounding box center [376, 59] width 114 height 33
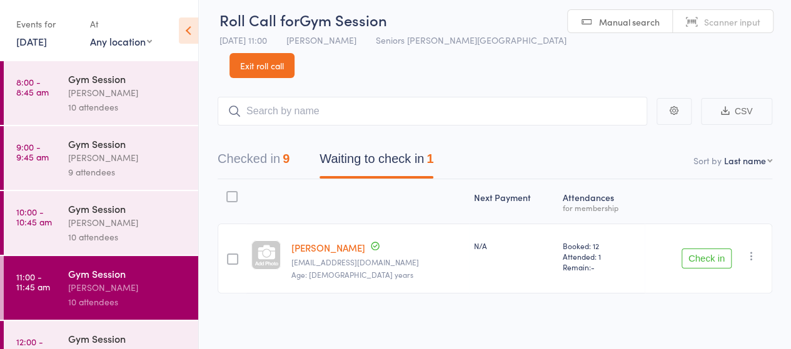
scroll to position [1, 0]
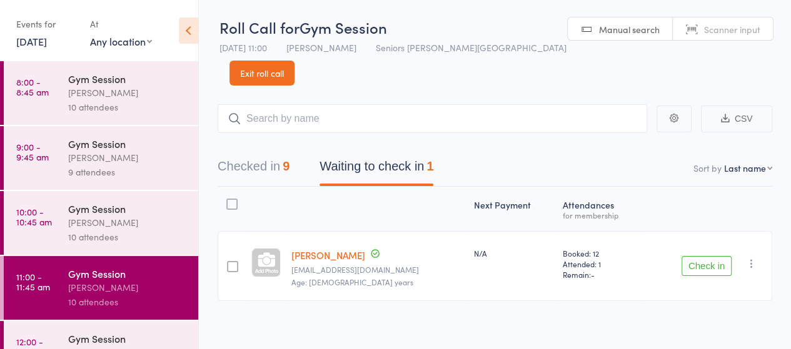
click at [756, 258] on icon "button" at bounding box center [751, 264] width 13 height 13
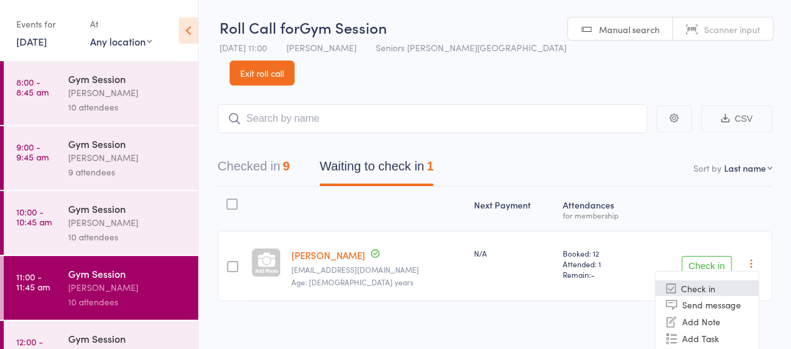
scroll to position [31, 0]
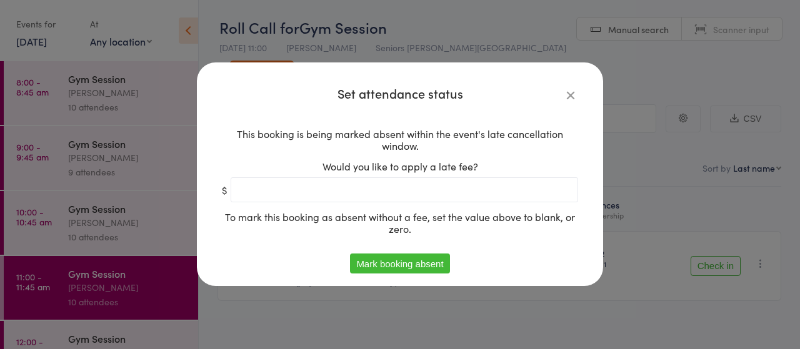
click at [399, 260] on button "Mark booking absent" at bounding box center [399, 264] width 99 height 20
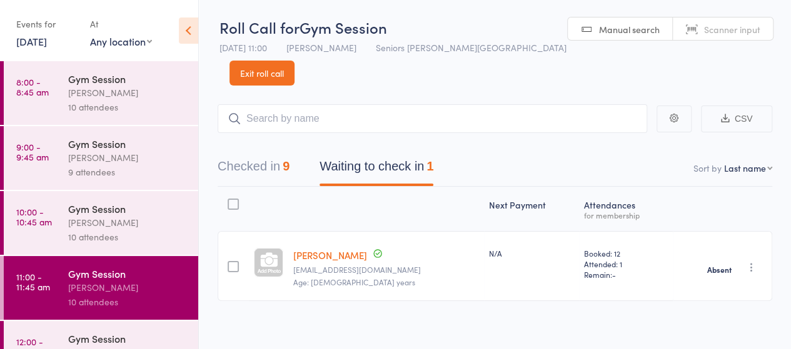
click at [294, 61] on link "Exit roll call" at bounding box center [261, 73] width 65 height 25
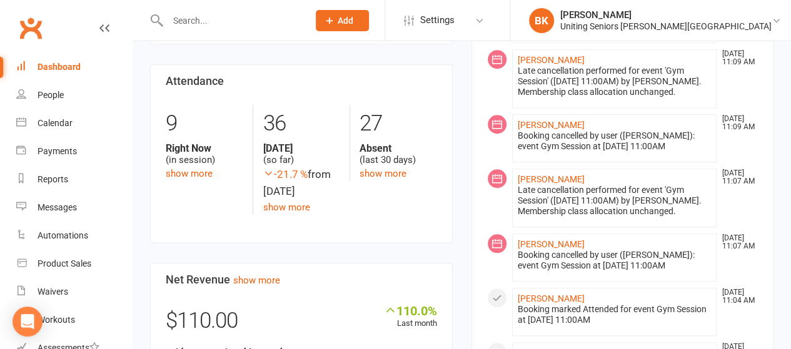
scroll to position [393, 0]
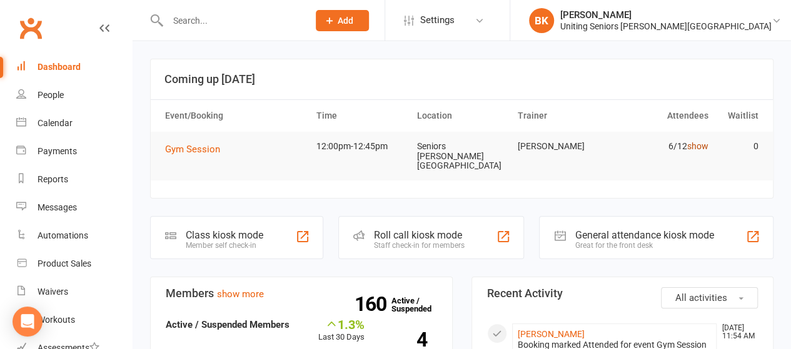
click at [703, 146] on link "show" at bounding box center [696, 146] width 21 height 10
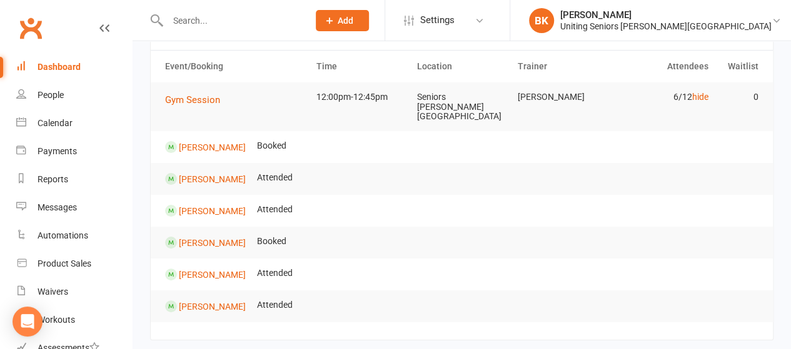
scroll to position [48, 0]
